Goal: Complete Application Form: Complete application form

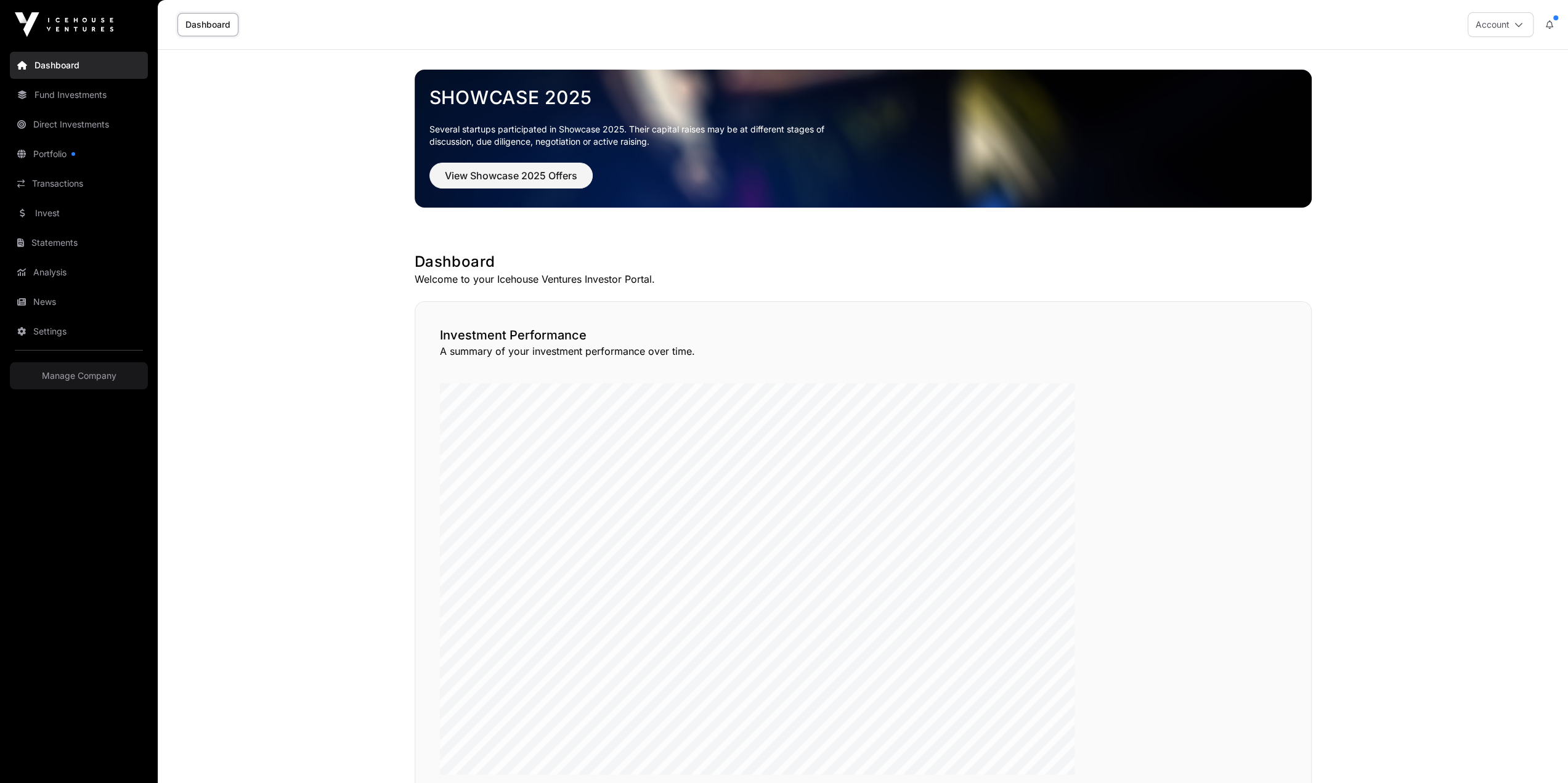
click at [37, 111] on link "Direct Investments" at bounding box center [79, 125] width 138 height 27
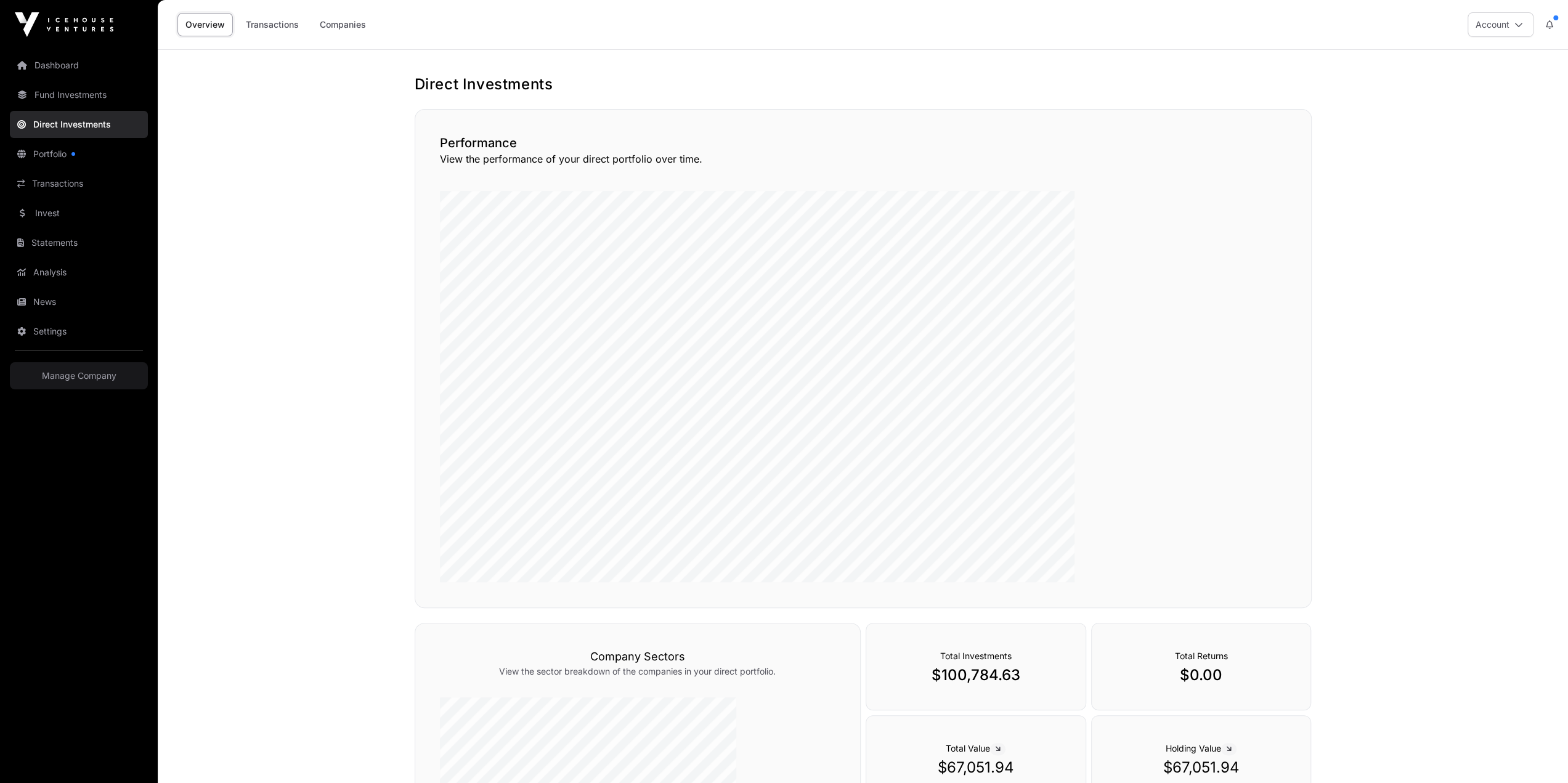
click at [52, 82] on link "Fund Investments" at bounding box center [79, 95] width 138 height 27
click at [35, 200] on link "Invest" at bounding box center [79, 213] width 138 height 27
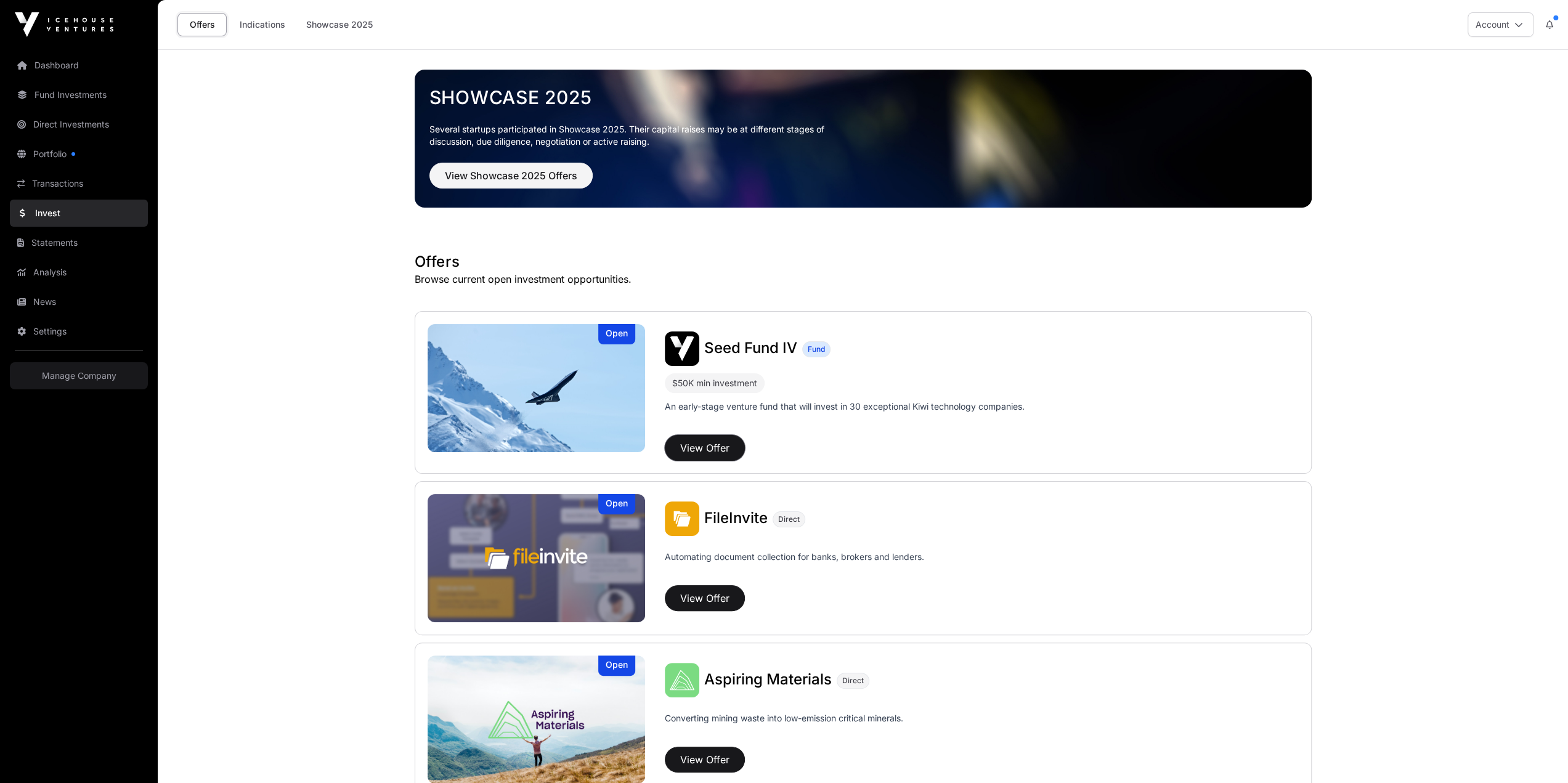
click at [734, 435] on button "View Offer" at bounding box center [704, 448] width 80 height 26
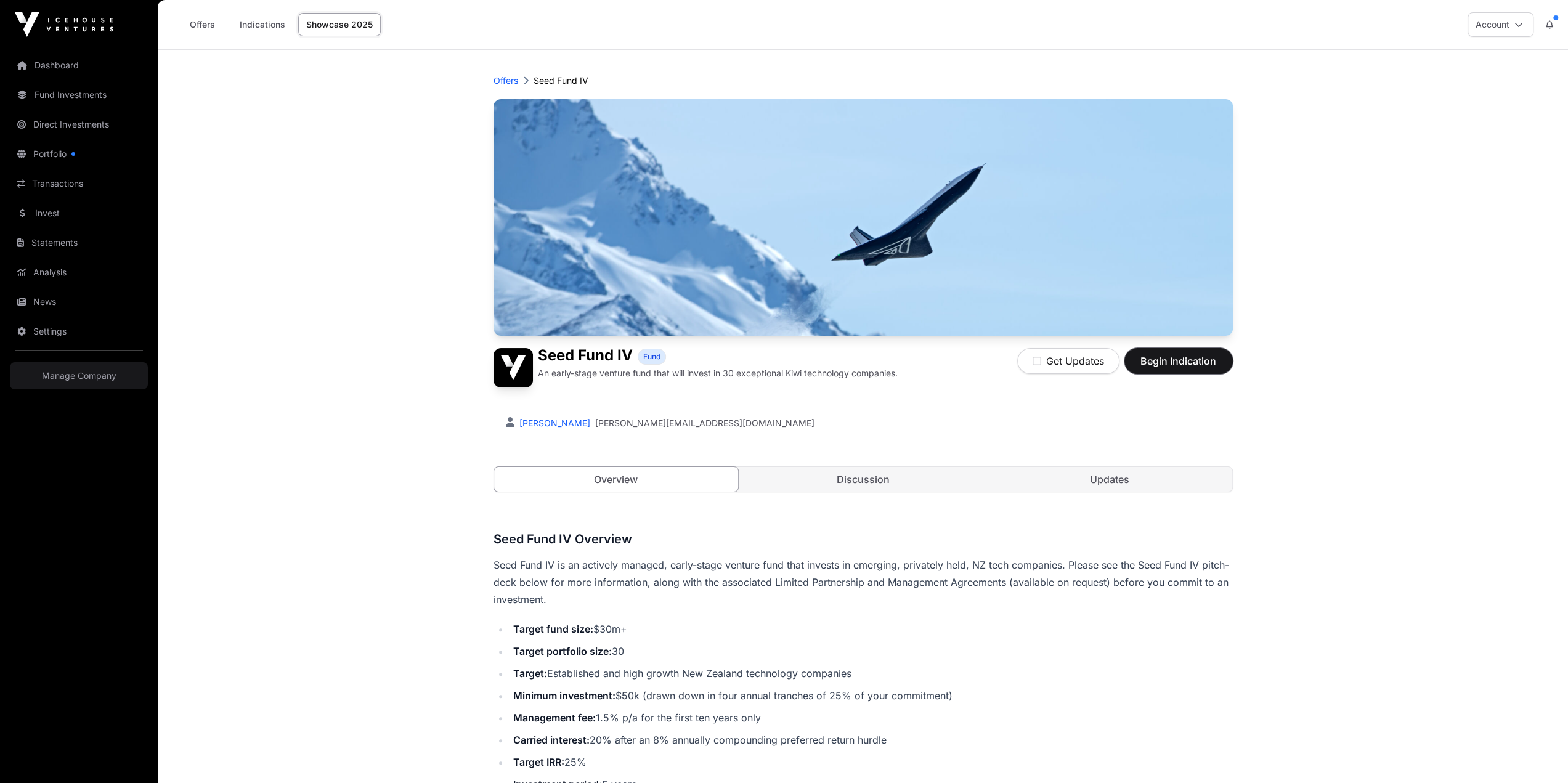
click at [1140, 353] on span "Begin Indication" at bounding box center [1179, 361] width 78 height 14
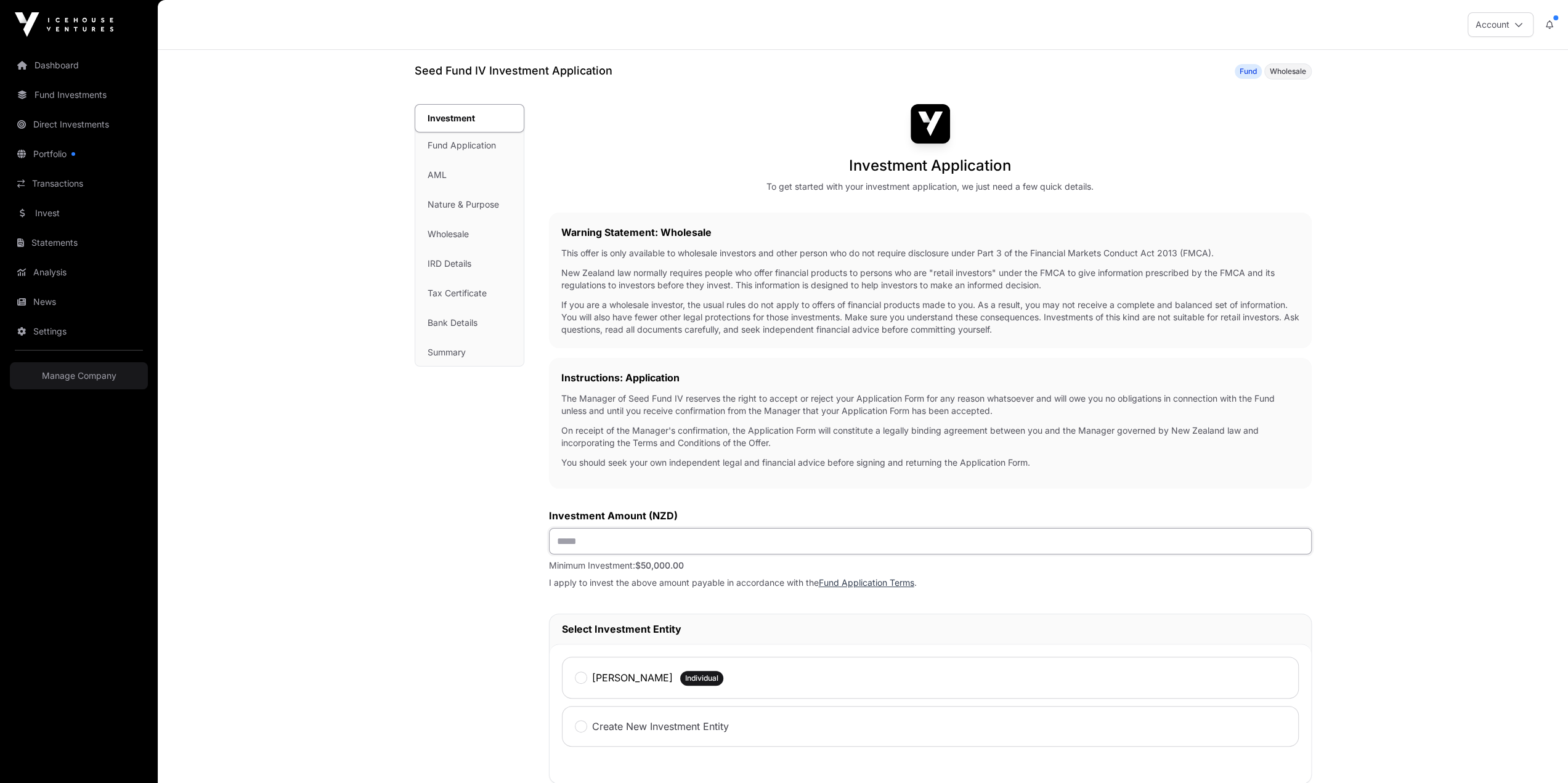
click at [640, 528] on input "text" at bounding box center [930, 542] width 762 height 27
type input "******"
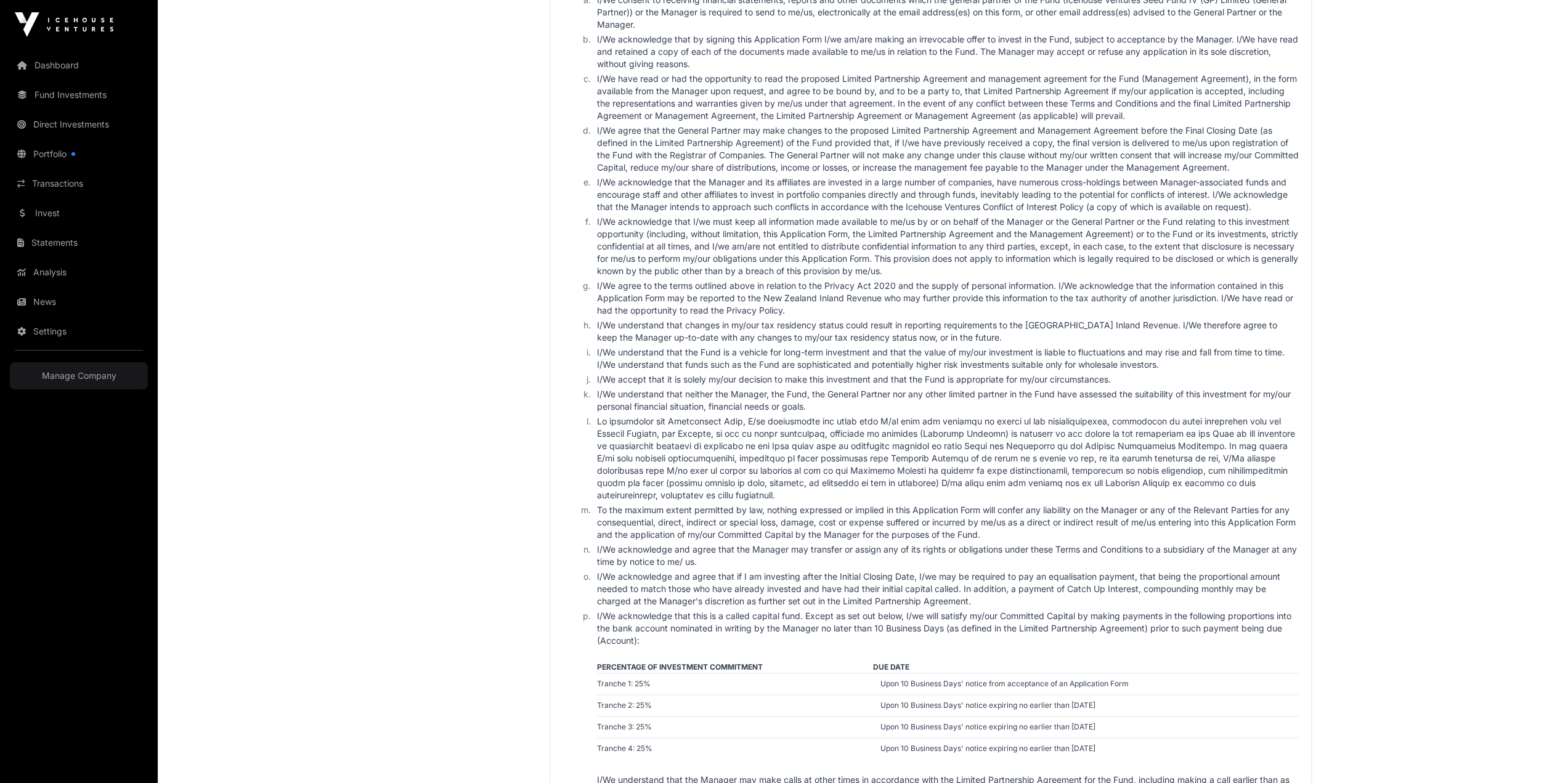
scroll to position [1730, 0]
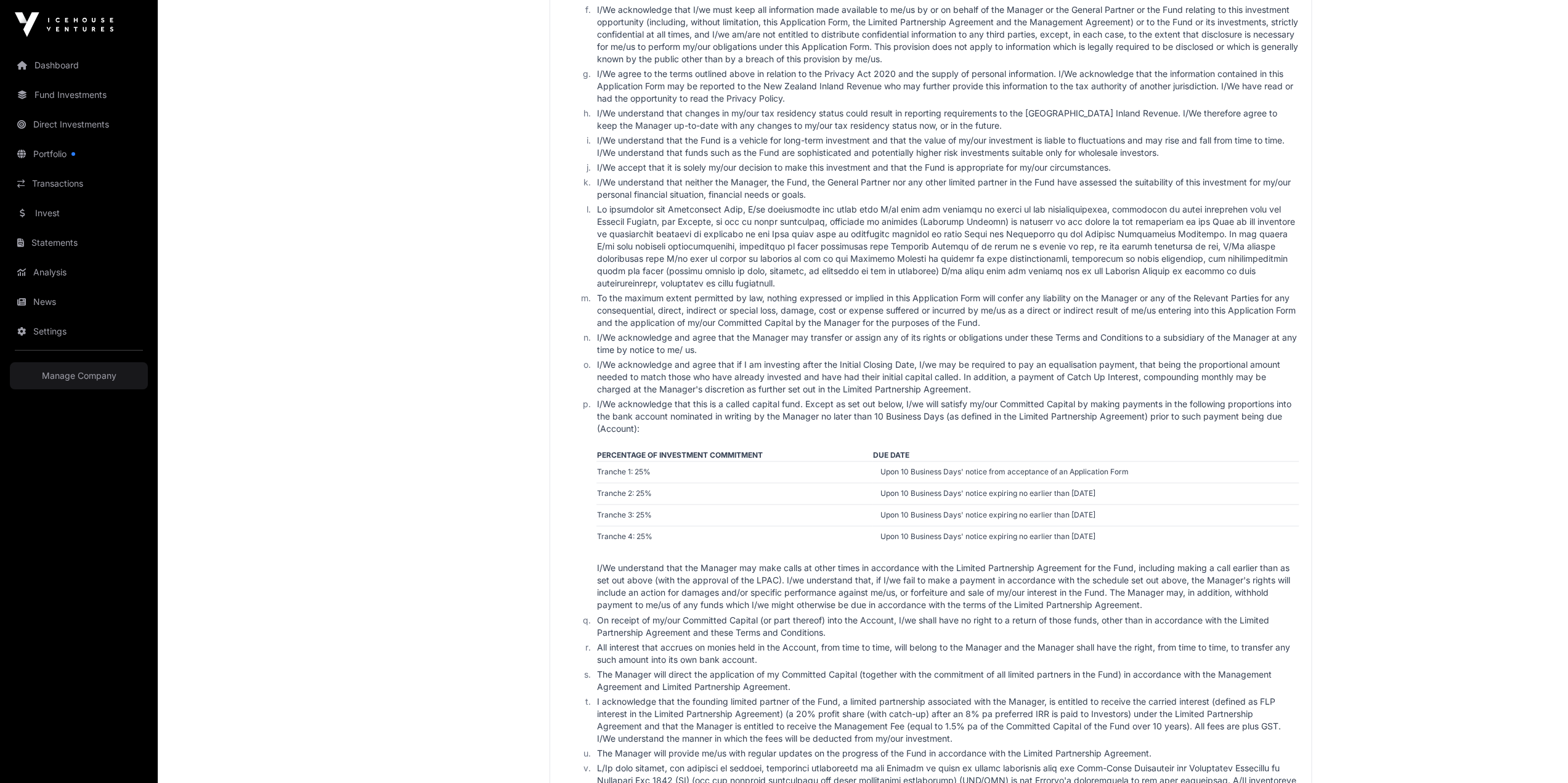
type input "*****"
type input "**********"
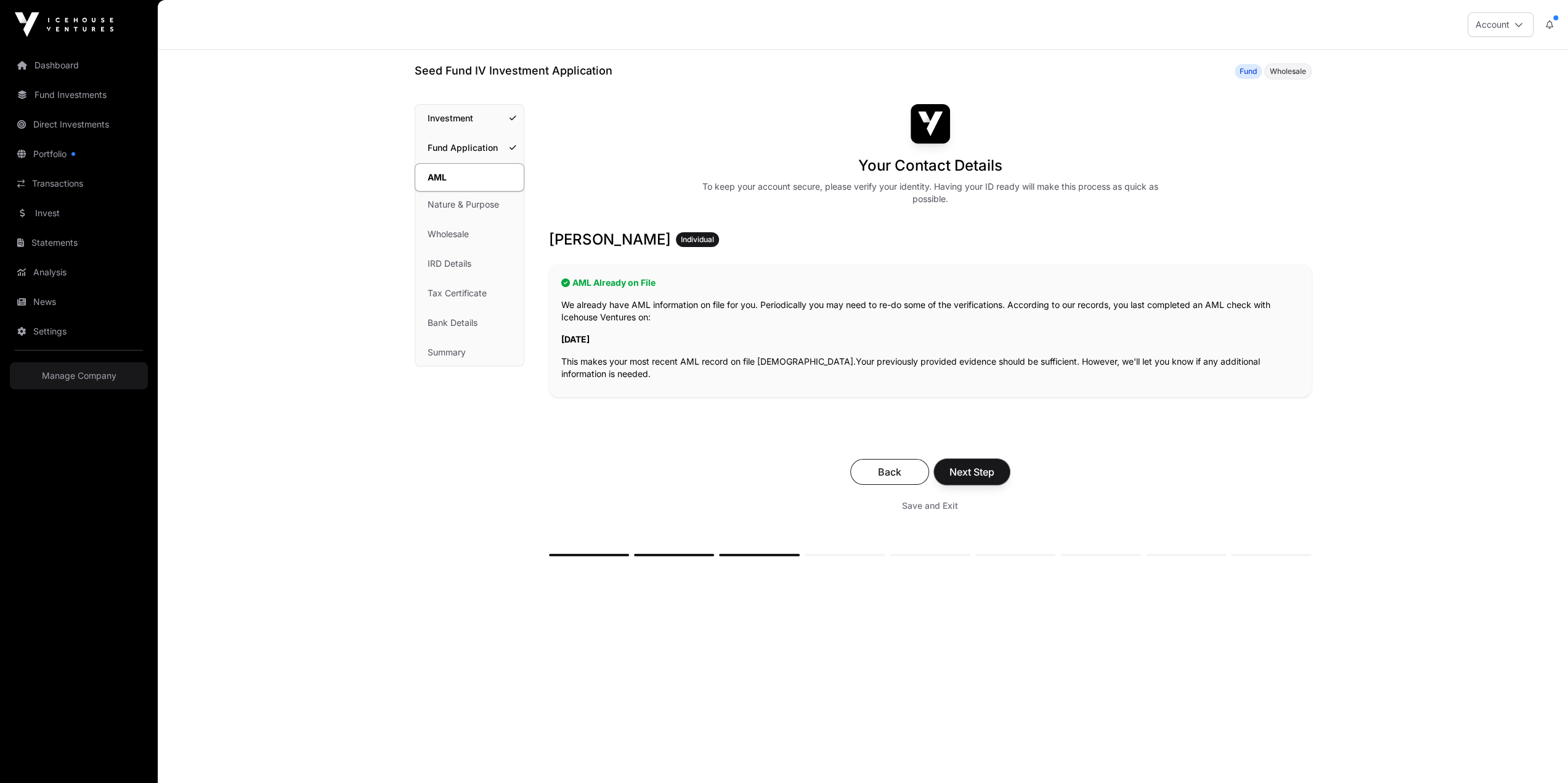
click at [950, 465] on span "Next Step" at bounding box center [972, 472] width 45 height 14
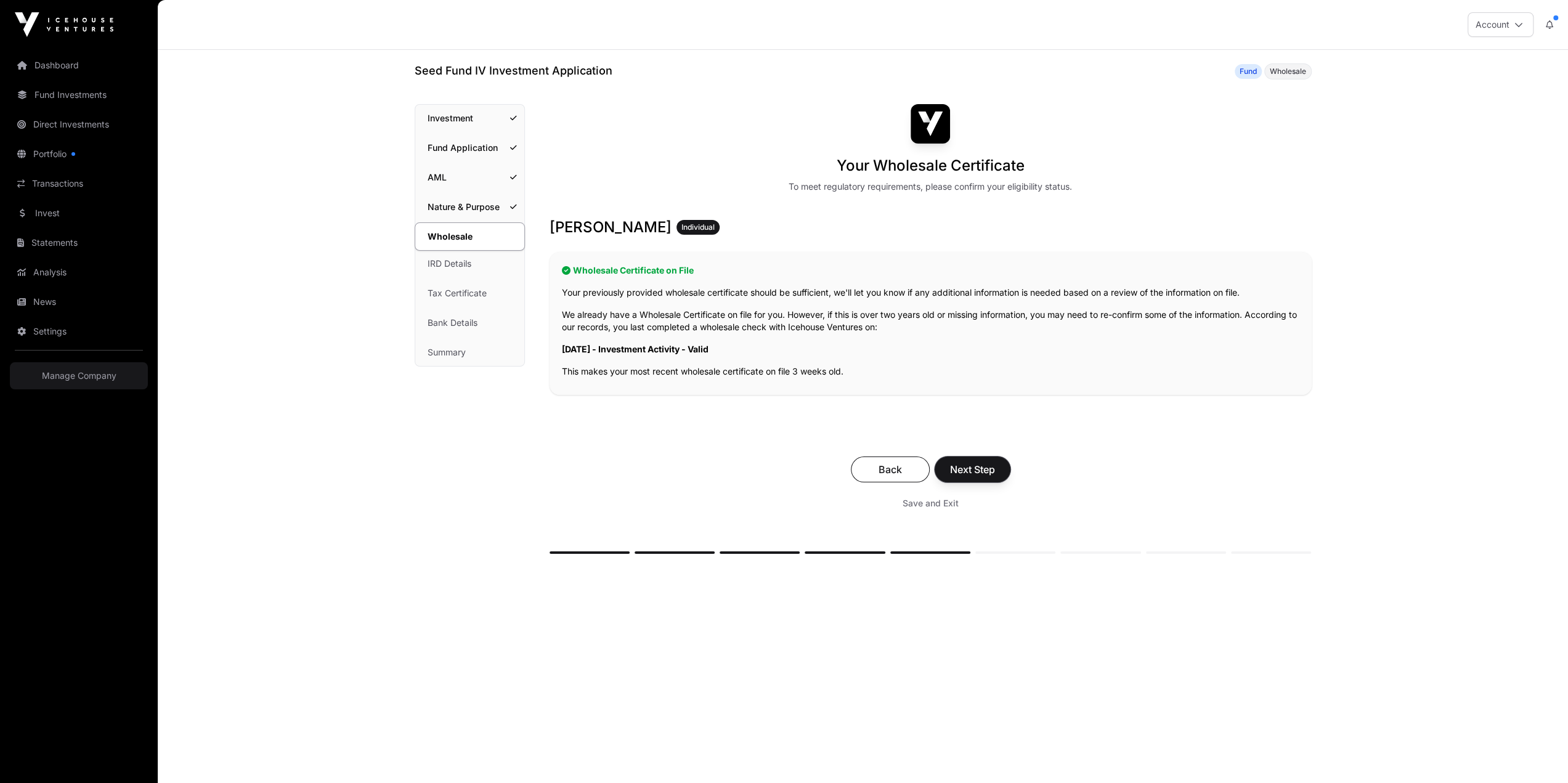
click at [950, 462] on span "Next Step" at bounding box center [972, 469] width 45 height 14
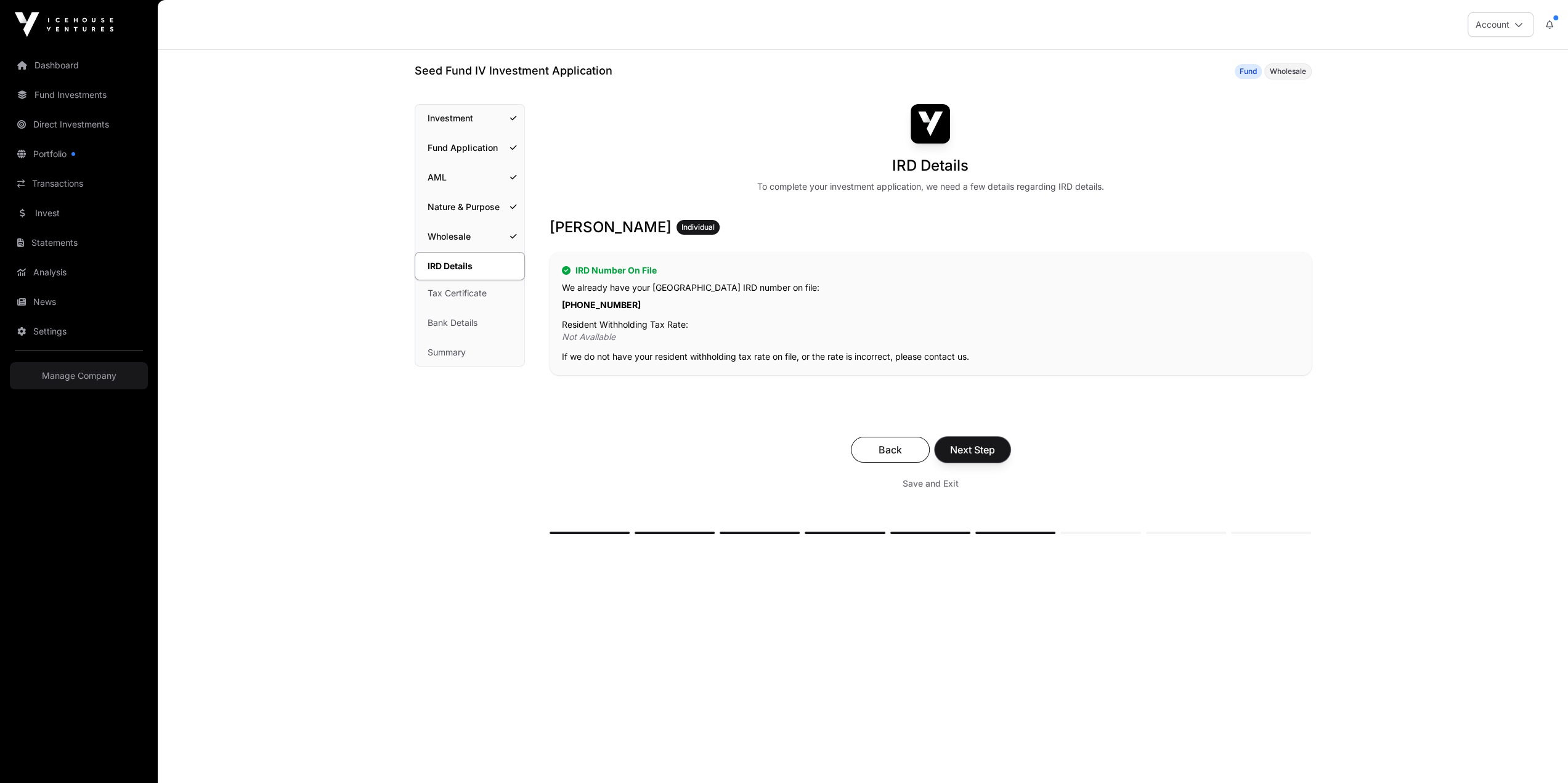
click at [950, 442] on span "Next Step" at bounding box center [972, 449] width 45 height 14
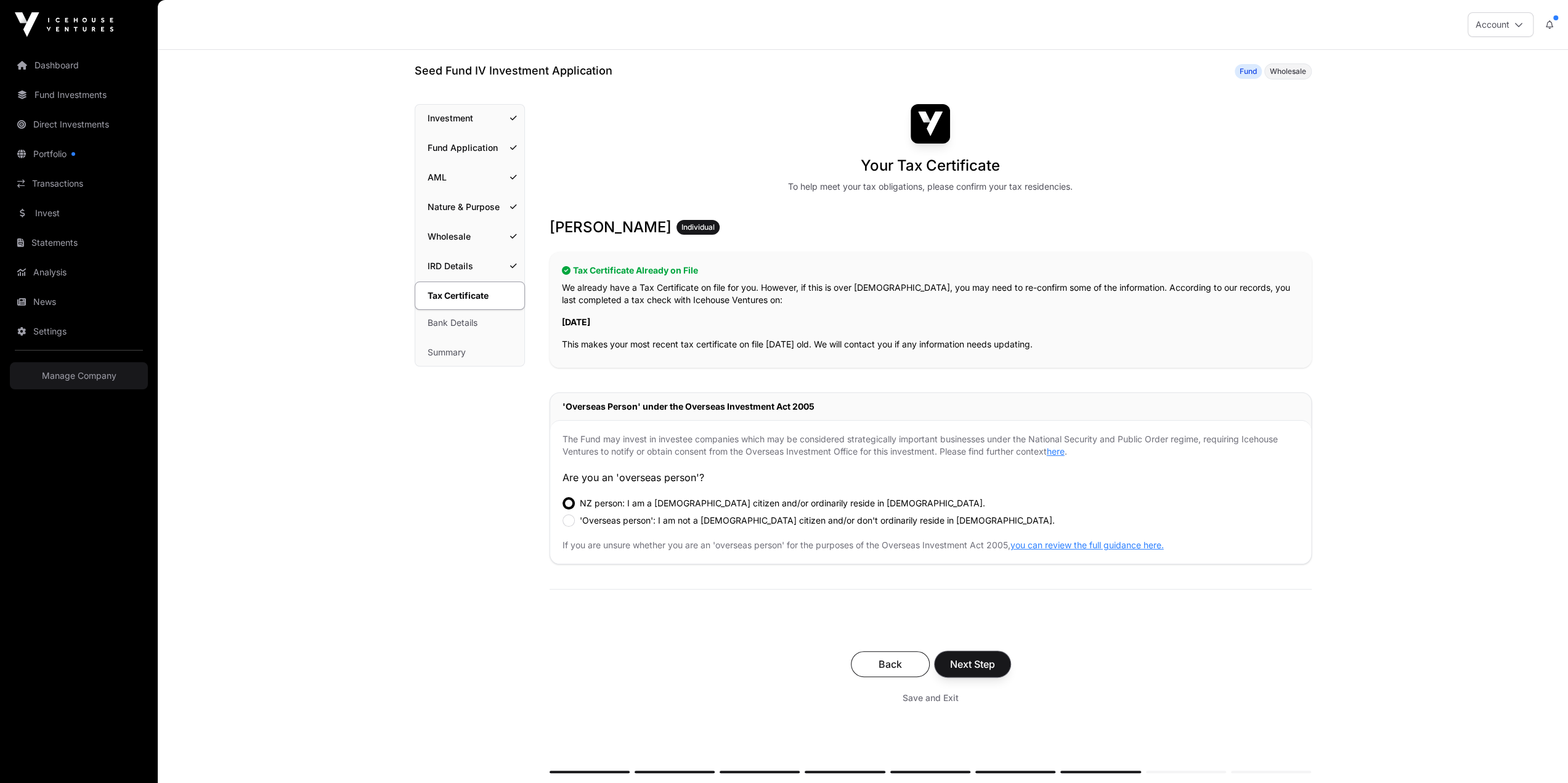
click at [950, 657] on span "Next Step" at bounding box center [972, 664] width 45 height 14
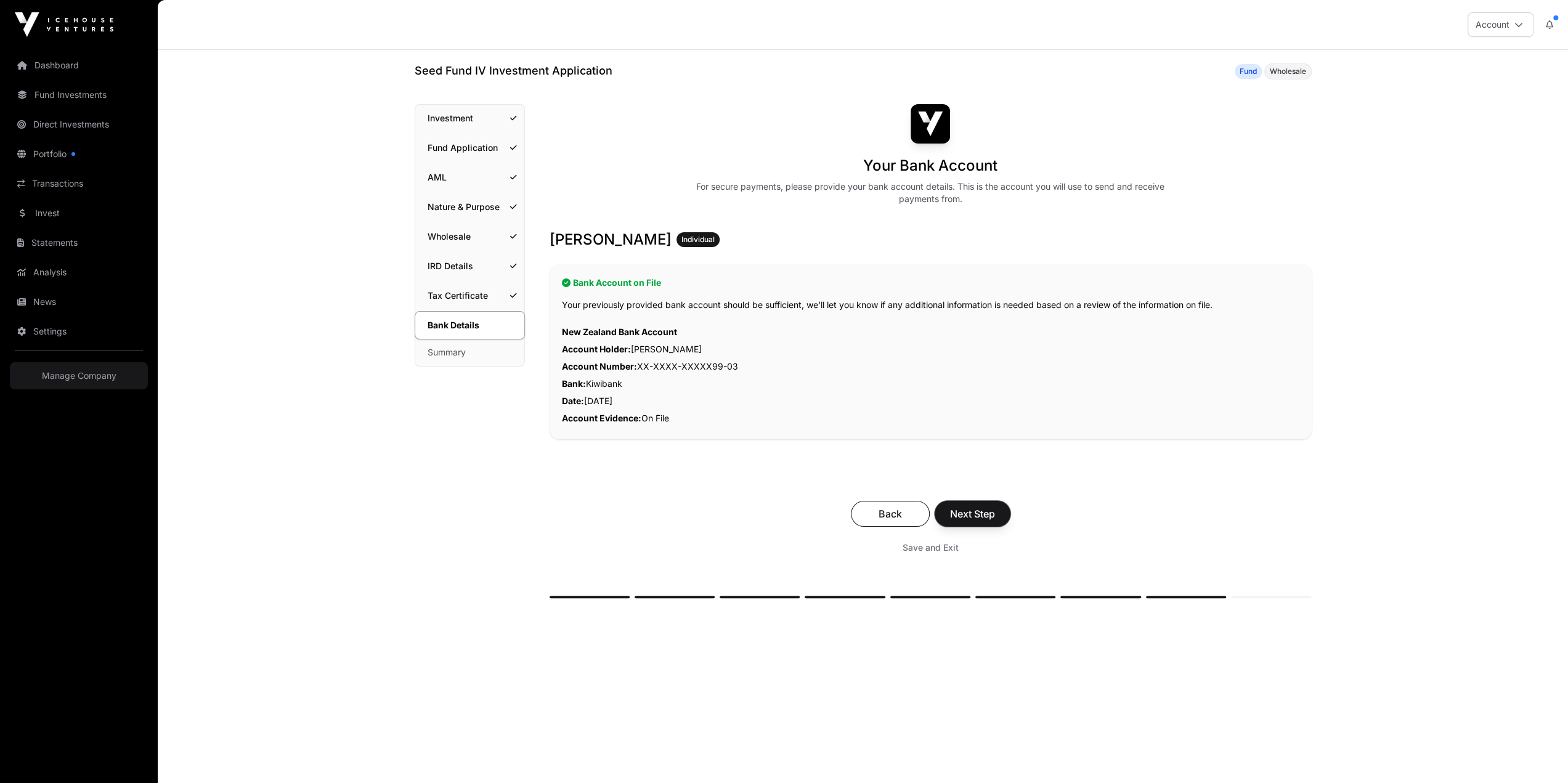
click at [950, 507] on span "Next Step" at bounding box center [972, 514] width 45 height 14
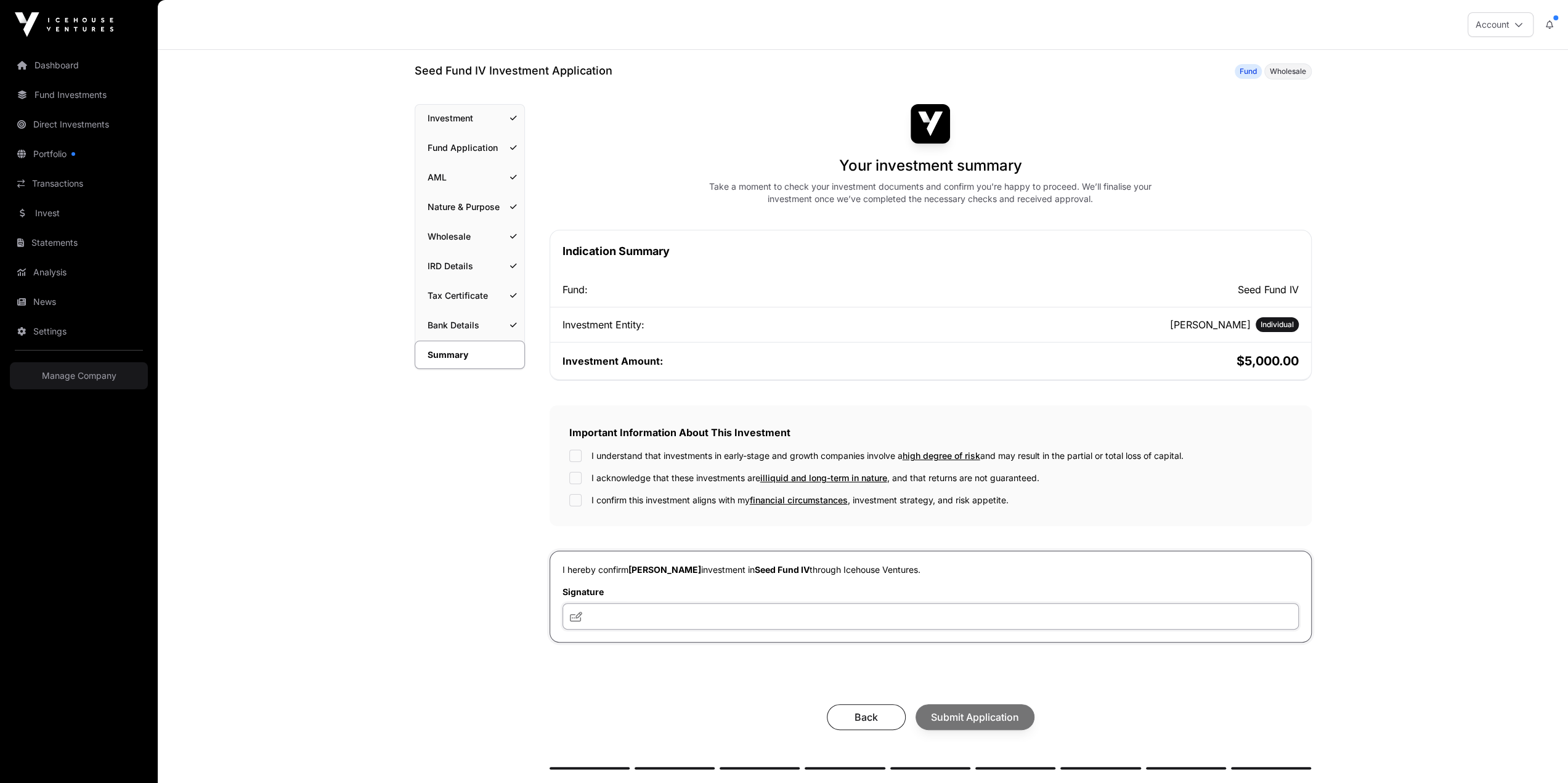
click at [652, 604] on input "text" at bounding box center [930, 617] width 736 height 27
type input "*"
click at [582, 612] on icon at bounding box center [576, 616] width 13 height 10
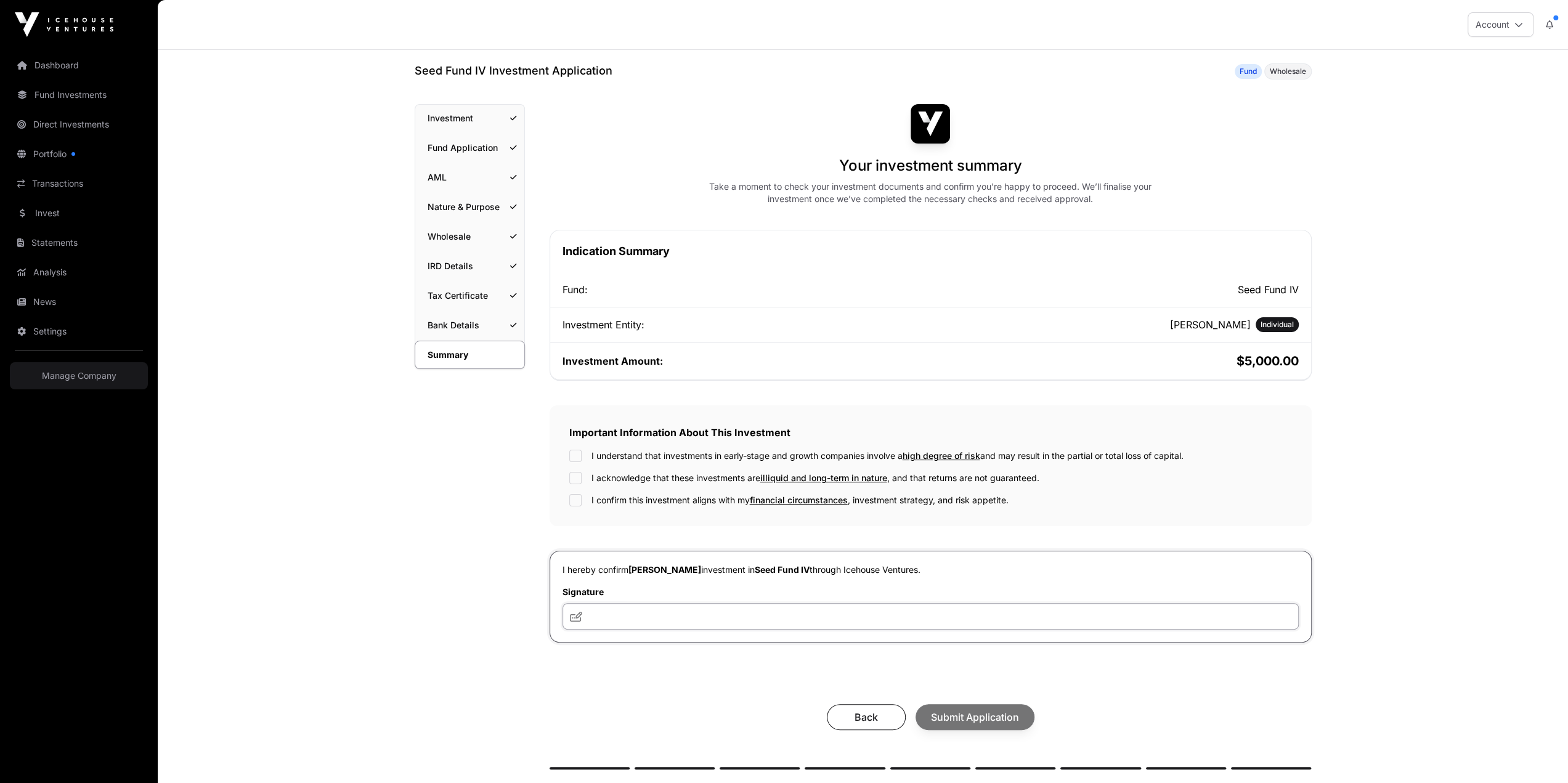
click at [645, 604] on input "text" at bounding box center [930, 617] width 736 height 27
type input "**********"
click at [582, 612] on icon at bounding box center [576, 616] width 13 height 10
click at [912, 704] on div "Back Submit Application" at bounding box center [931, 717] width 737 height 26
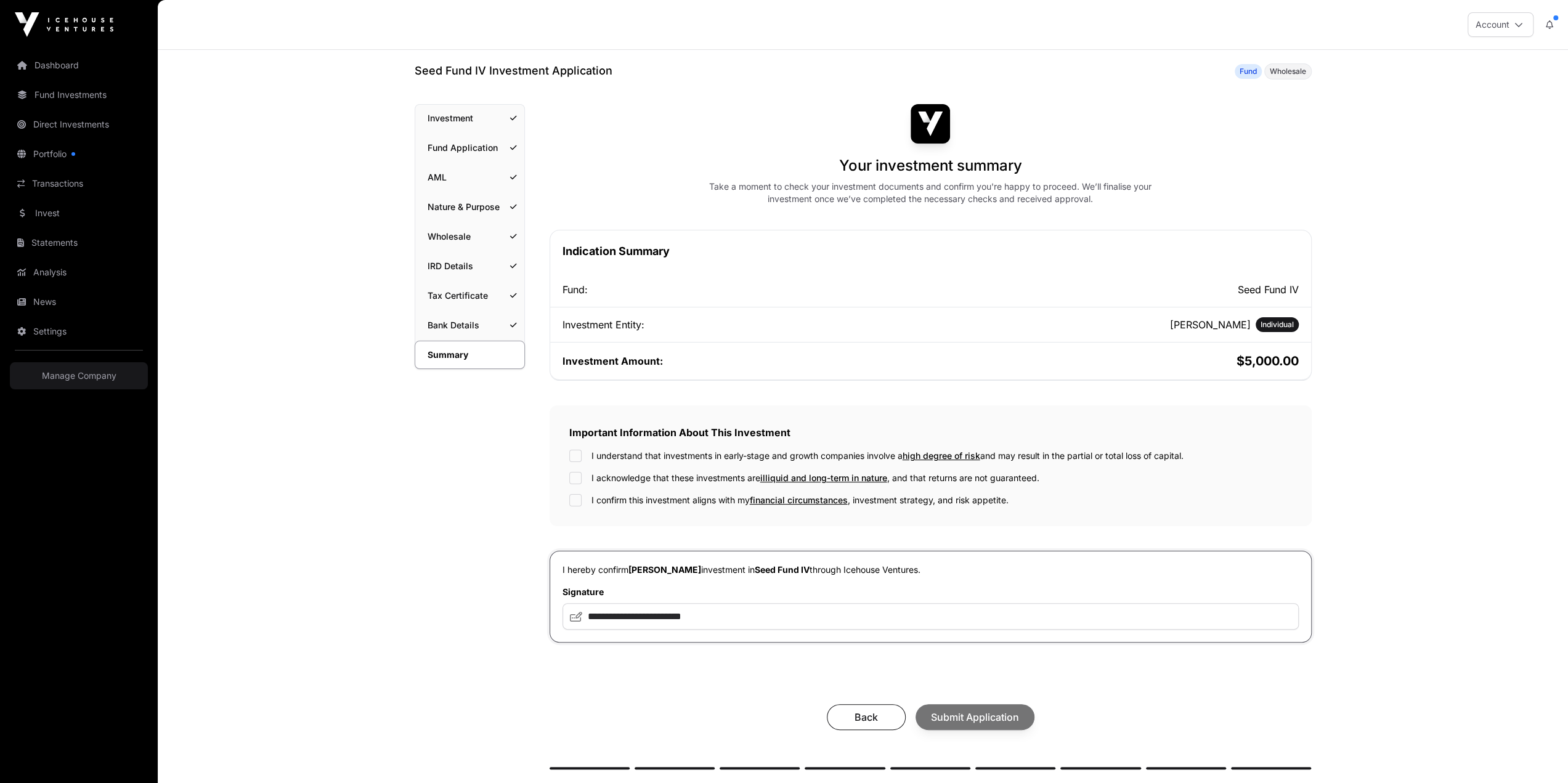
click at [917, 704] on div "Back Submit Application" at bounding box center [931, 717] width 737 height 26
drag, startPoint x: 936, startPoint y: 535, endPoint x: 923, endPoint y: 540, distance: 13.9
click at [934, 709] on span "Submit Application" at bounding box center [975, 717] width 88 height 14
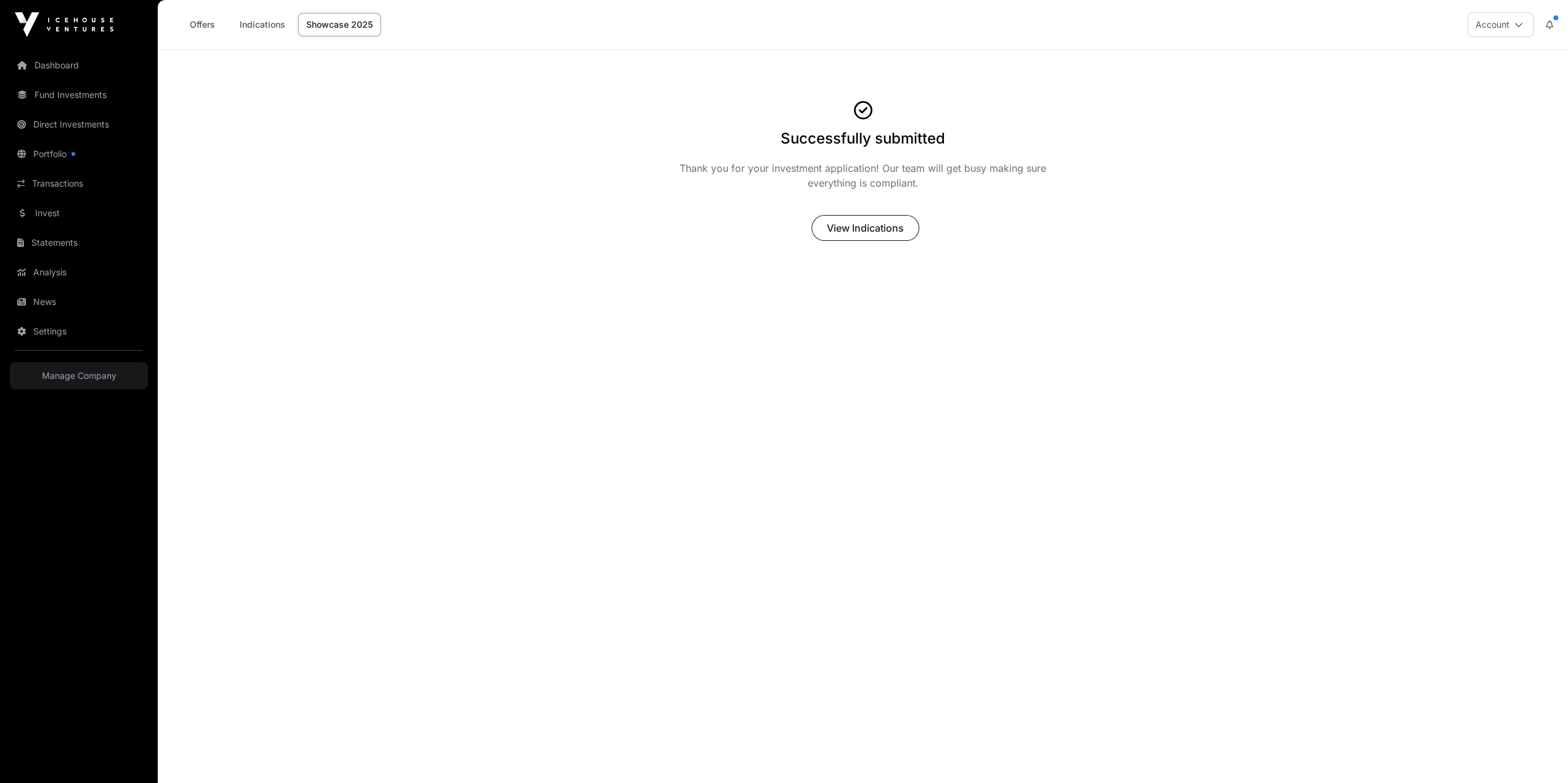
click at [63, 15] on img at bounding box center [64, 24] width 99 height 24
